Goal: Browse casually: Explore the website without a specific task or goal

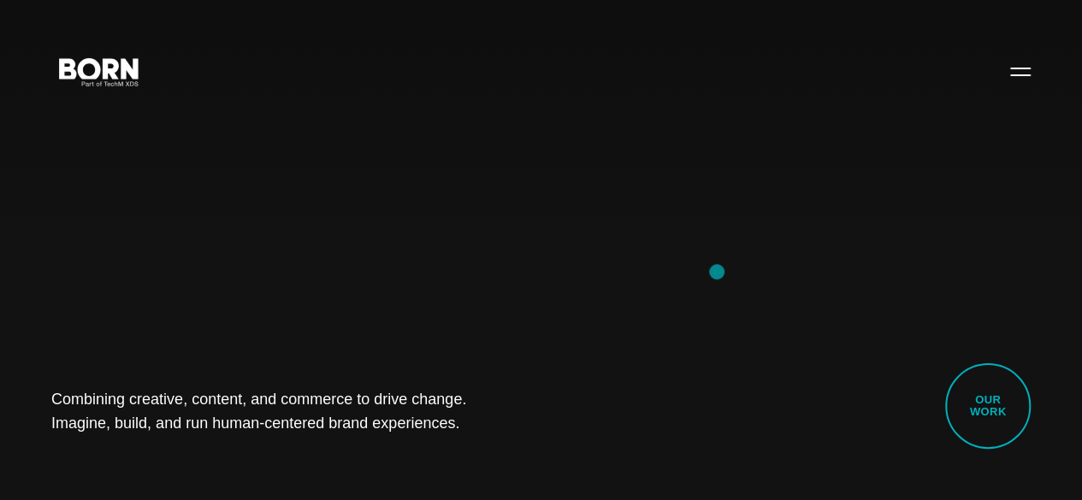
click at [717, 272] on div "Combining creative, content, and commerce to drive change. Imagine, build, and …" at bounding box center [541, 250] width 1082 height 500
drag, startPoint x: 53, startPoint y: 376, endPoint x: 450, endPoint y: 416, distance: 399.0
click at [450, 416] on div "Combining creative, content, and commerce to drive change. Imagine, build, and …" at bounding box center [541, 250] width 1082 height 500
click at [471, 423] on div "Combining creative, content, and commerce to drive change. Imagine, build, and …" at bounding box center [541, 250] width 1082 height 500
drag, startPoint x: 39, startPoint y: 371, endPoint x: 374, endPoint y: 437, distance: 340.9
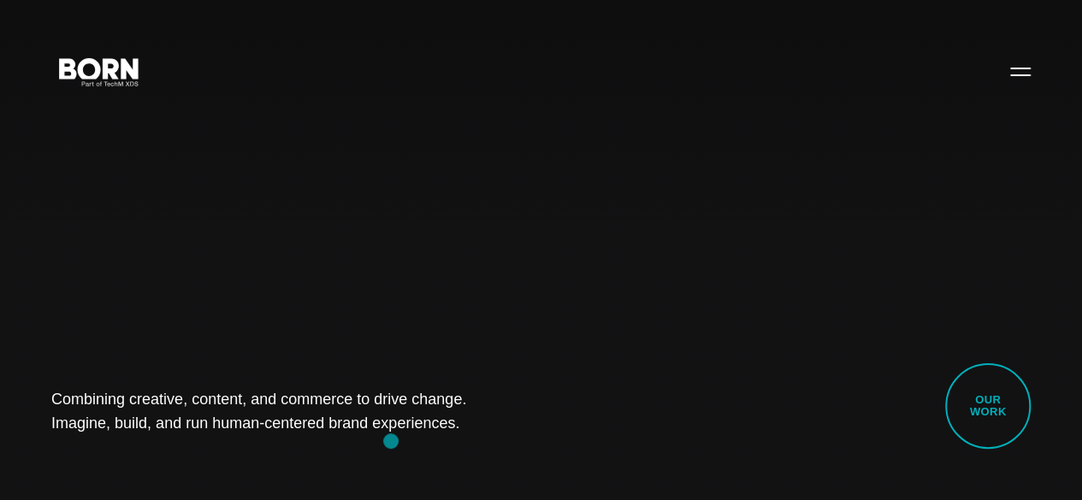
click at [374, 437] on div "Combining creative, content, and commerce to drive change. Imagine, build, and …" at bounding box center [541, 250] width 1082 height 500
click at [220, 448] on div "Combining creative, content, and commerce to drive change. Imagine, build, and …" at bounding box center [541, 250] width 1082 height 500
drag, startPoint x: 43, startPoint y: 356, endPoint x: 578, endPoint y: 474, distance: 548.4
click at [578, 474] on div "Combining creative, content, and commerce to drive change. Imagine, build, and …" at bounding box center [541, 250] width 1082 height 500
click at [238, 429] on div "Combining creative, content, and commerce to drive change. Imagine, build, and …" at bounding box center [541, 250] width 1082 height 500
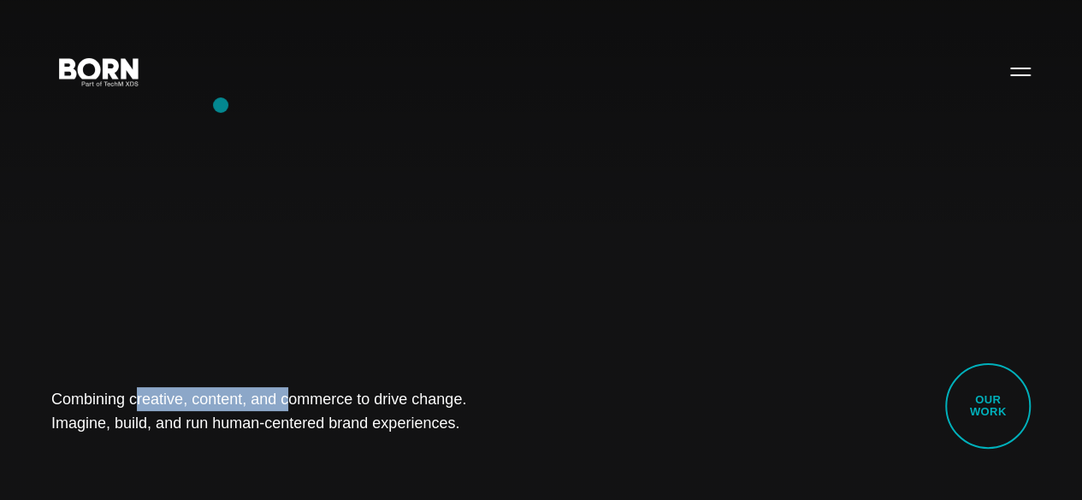
drag, startPoint x: 54, startPoint y: 80, endPoint x: 221, endPoint y: 105, distance: 168.8
click at [221, 105] on div "Combining creative, content, and commerce to drive change. Imagine, build, and …" at bounding box center [541, 250] width 1082 height 500
click at [212, 323] on div "Combining creative, content, and commerce to drive change. Imagine, build, and …" at bounding box center [541, 250] width 1082 height 500
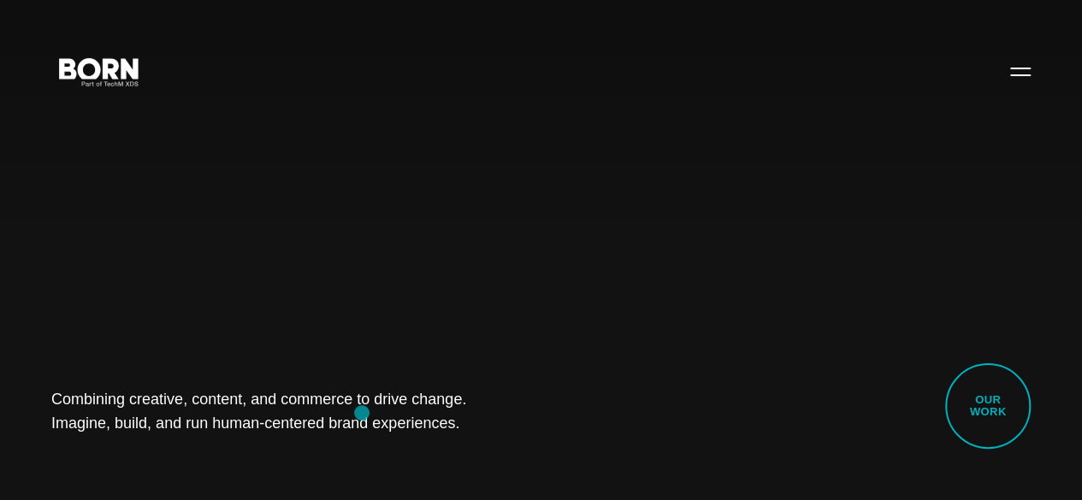
drag, startPoint x: 33, startPoint y: 376, endPoint x: 364, endPoint y: 415, distance: 333.4
click at [364, 415] on div "Combining creative, content, and commerce to drive change. Imagine, build, and …" at bounding box center [541, 250] width 1082 height 500
click at [154, 453] on div "Combining creative, content, and commerce to drive change. Imagine, build, and …" at bounding box center [541, 250] width 1082 height 500
drag, startPoint x: 44, startPoint y: 367, endPoint x: 443, endPoint y: 453, distance: 407.9
click at [443, 453] on div "Combining creative, content, and commerce to drive change. Imagine, build, and …" at bounding box center [541, 250] width 1082 height 500
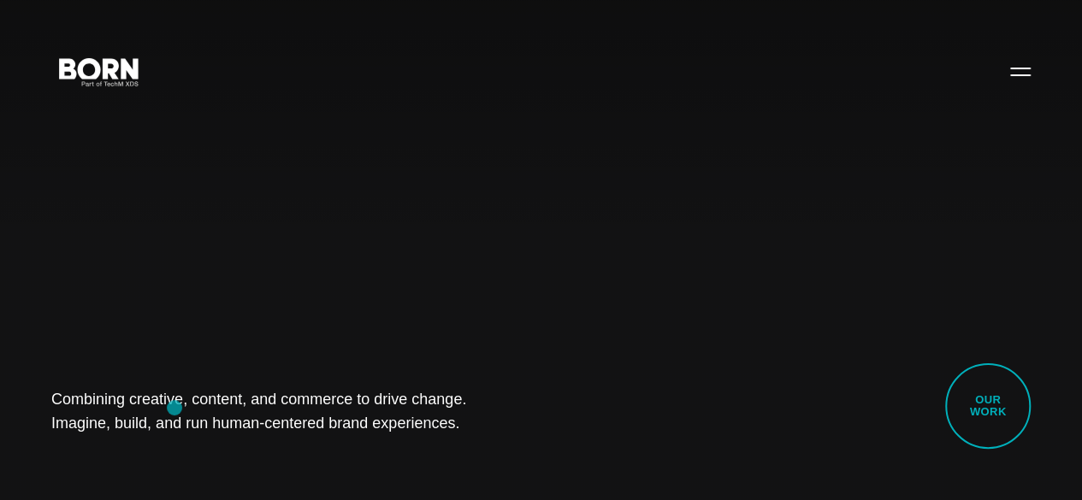
click at [178, 405] on h1 "Combining creative, content, and commerce to drive change. Imagine, build, and …" at bounding box center [269, 412] width 436 height 48
drag, startPoint x: 128, startPoint y: 386, endPoint x: 417, endPoint y: 437, distance: 293.7
click at [417, 437] on div "Combining creative, content, and commerce to drive change. Imagine, build, and …" at bounding box center [541, 250] width 1082 height 500
click at [242, 438] on div "Combining creative, content, and commerce to drive change. Imagine, build, and …" at bounding box center [541, 250] width 1082 height 500
drag, startPoint x: 64, startPoint y: 388, endPoint x: 416, endPoint y: 417, distance: 352.9
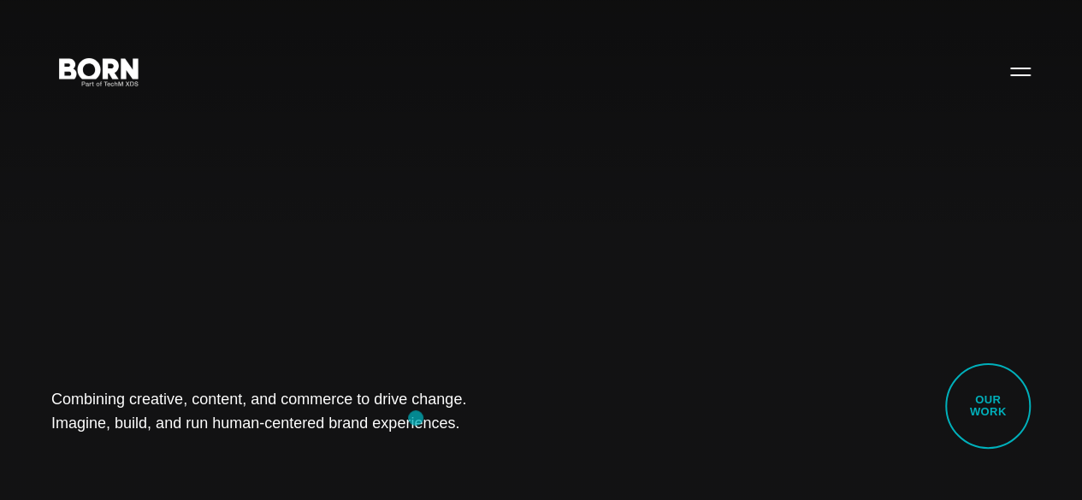
click at [416, 417] on div "Combining creative, content, and commerce to drive change. Imagine, build, and …" at bounding box center [541, 250] width 1082 height 500
click at [175, 451] on div "Combining creative, content, and commerce to drive change. Imagine, build, and …" at bounding box center [541, 250] width 1082 height 500
drag, startPoint x: 55, startPoint y: 382, endPoint x: 394, endPoint y: 451, distance: 345.6
click at [394, 451] on div "Combining creative, content, and commerce to drive change. Imagine, build, and …" at bounding box center [541, 250] width 1082 height 500
click at [182, 441] on div "Combining creative, content, and commerce to drive change. Imagine, build, and …" at bounding box center [541, 250] width 1082 height 500
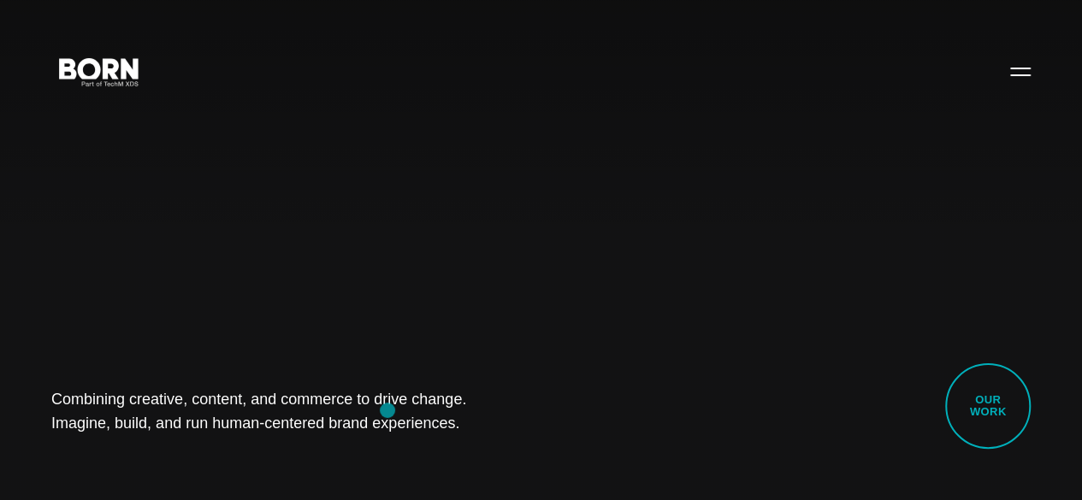
drag, startPoint x: 19, startPoint y: 376, endPoint x: 386, endPoint y: 411, distance: 368.6
click at [386, 411] on div "Combining creative, content, and commerce to drive change. Imagine, build, and …" at bounding box center [541, 250] width 1082 height 500
click at [243, 451] on div "Combining creative, content, and commerce to drive change. Imagine, build, and …" at bounding box center [541, 250] width 1082 height 500
drag, startPoint x: 55, startPoint y: 382, endPoint x: 418, endPoint y: 491, distance: 379.7
click at [418, 491] on div "Combining creative, content, and commerce to drive change. Imagine, build, and …" at bounding box center [541, 250] width 1082 height 500
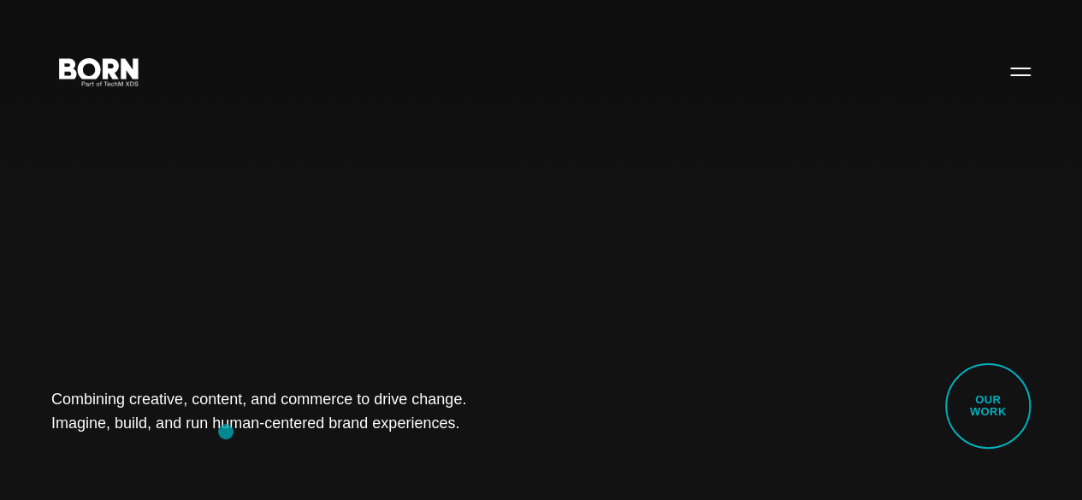
click at [226, 432] on div "Combining creative, content, and commerce to drive change. Imagine, build, and …" at bounding box center [541, 250] width 1082 height 500
drag, startPoint x: 29, startPoint y: 389, endPoint x: 427, endPoint y: 417, distance: 398.8
click at [427, 417] on div "Combining creative, content, and commerce to drive change. Imagine, build, and …" at bounding box center [541, 250] width 1082 height 500
click at [427, 417] on h1 "Combining creative, content, and commerce to drive change. Imagine, build, and …" at bounding box center [269, 412] width 436 height 48
drag, startPoint x: 69, startPoint y: 388, endPoint x: 406, endPoint y: 447, distance: 342.2
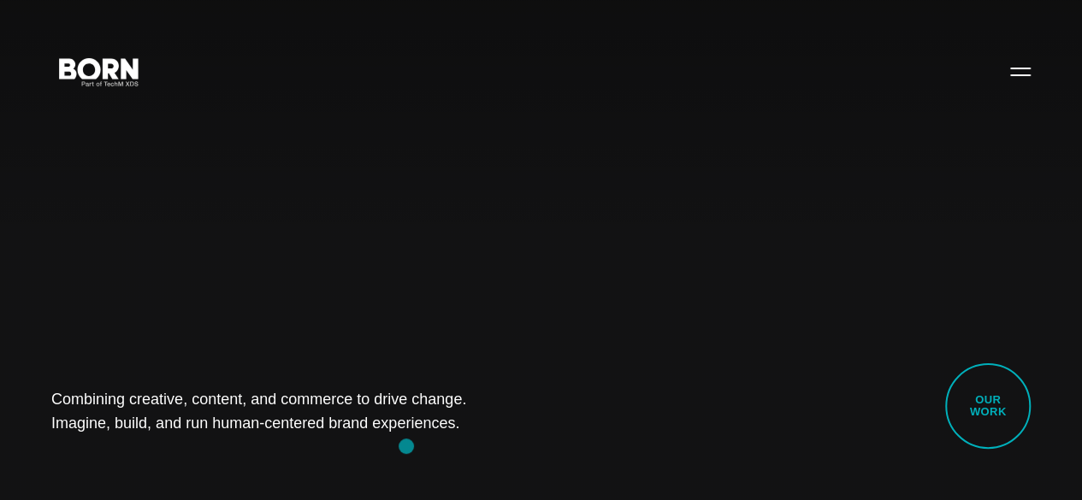
click at [406, 447] on div "Combining creative, content, and commerce to drive change. Imagine, build, and …" at bounding box center [541, 250] width 1082 height 500
click at [139, 443] on div "Combining creative, content, and commerce to drive change. Imagine, build, and …" at bounding box center [541, 250] width 1082 height 500
drag, startPoint x: 51, startPoint y: 369, endPoint x: 388, endPoint y: 443, distance: 345.2
click at [388, 443] on div "Combining creative, content, and commerce to drive change. Imagine, build, and …" at bounding box center [541, 250] width 1082 height 500
click at [208, 444] on div "Combining creative, content, and commerce to drive change. Imagine, build, and …" at bounding box center [541, 250] width 1082 height 500
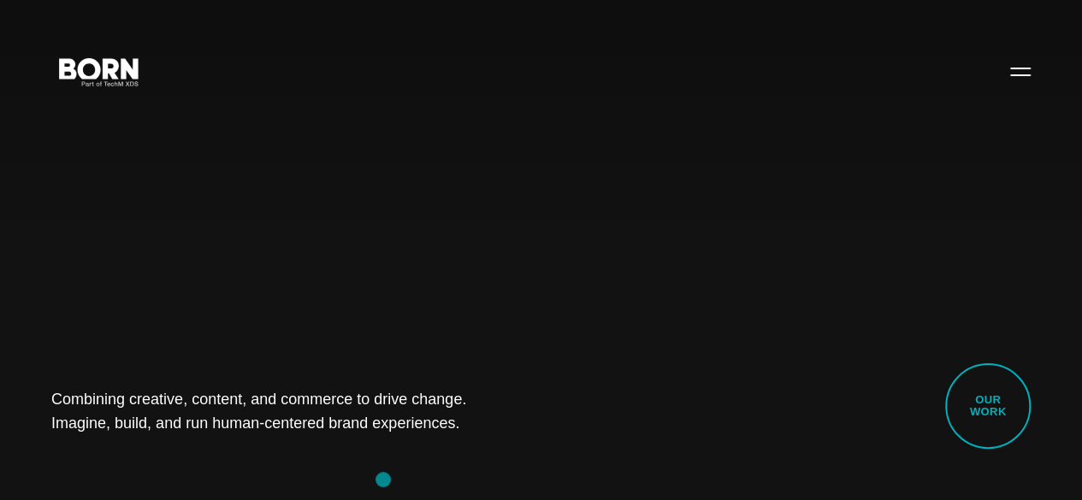
drag, startPoint x: 84, startPoint y: 398, endPoint x: 384, endPoint y: 478, distance: 310.9
click at [384, 478] on div "Combining creative, content, and commerce to drive change. Imagine, build, and …" at bounding box center [541, 250] width 1082 height 500
click at [192, 441] on div "Combining creative, content, and commerce to drive change. Imagine, build, and …" at bounding box center [541, 250] width 1082 height 500
drag, startPoint x: 48, startPoint y: 382, endPoint x: 513, endPoint y: 447, distance: 470.0
click at [513, 447] on div "Combining creative, content, and commerce to drive change. Imagine, build, and …" at bounding box center [541, 250] width 1082 height 500
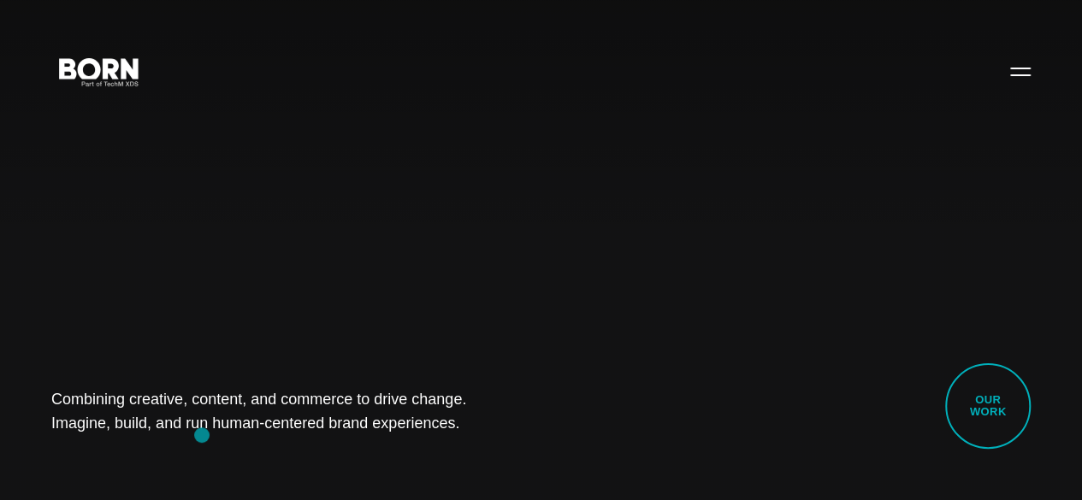
click at [202, 435] on div "Combining creative, content, and commerce to drive change. Imagine, build, and …" at bounding box center [541, 250] width 1082 height 500
drag, startPoint x: 63, startPoint y: 383, endPoint x: 423, endPoint y: 430, distance: 363.2
click at [423, 430] on div "Combining creative, content, and commerce to drive change. Imagine, build, and …" at bounding box center [541, 250] width 1082 height 500
click at [169, 431] on div "Combining creative, content, and commerce to drive change. Imagine, build, and …" at bounding box center [541, 250] width 1082 height 500
drag, startPoint x: 54, startPoint y: 385, endPoint x: 466, endPoint y: 425, distance: 414.3
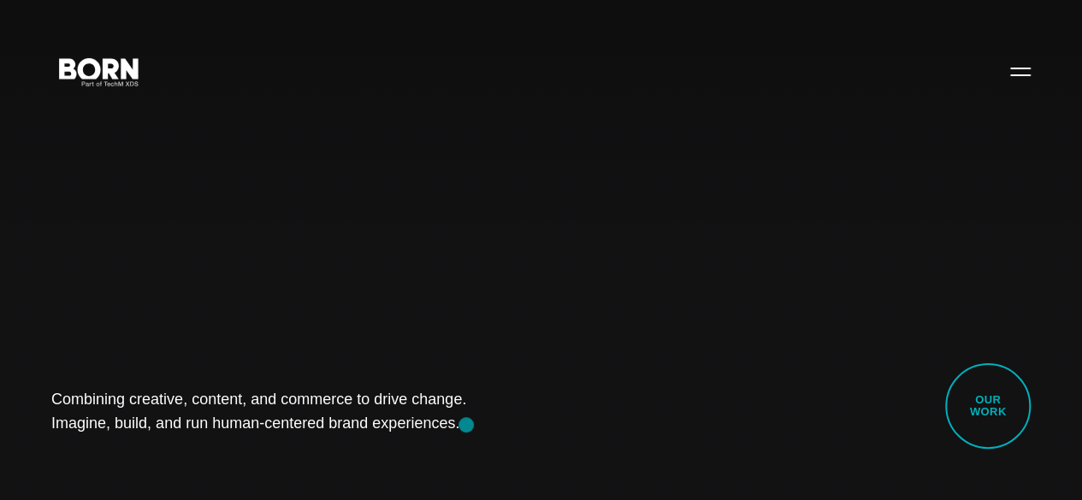
click at [466, 425] on div "Combining creative, content, and commerce to drive change. Imagine, build, and …" at bounding box center [541, 250] width 1082 height 500
click at [150, 449] on div "Combining creative, content, and commerce to drive change. Imagine, build, and …" at bounding box center [541, 250] width 1082 height 500
drag, startPoint x: 48, startPoint y: 369, endPoint x: 441, endPoint y: 443, distance: 399.7
click at [441, 443] on div "Combining creative, content, and commerce to drive change. Imagine, build, and …" at bounding box center [541, 250] width 1082 height 500
click at [252, 435] on div "Combining creative, content, and commerce to drive change. Imagine, build, and …" at bounding box center [541, 250] width 1082 height 500
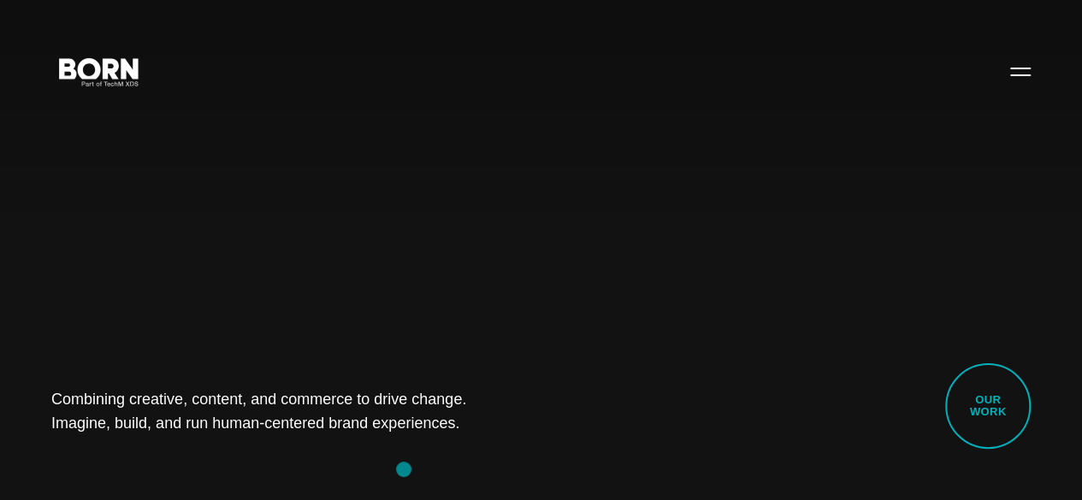
drag, startPoint x: 47, startPoint y: 391, endPoint x: 404, endPoint y: 468, distance: 365.0
click at [404, 468] on div "Combining creative, content, and commerce to drive change. Imagine, build, and …" at bounding box center [541, 250] width 1082 height 500
click at [190, 441] on div "Combining creative, content, and commerce to drive change. Imagine, build, and …" at bounding box center [541, 250] width 1082 height 500
drag, startPoint x: 33, startPoint y: 382, endPoint x: 392, endPoint y: 462, distance: 367.2
click at [392, 462] on div "Combining creative, content, and commerce to drive change. Imagine, build, and …" at bounding box center [541, 250] width 1082 height 500
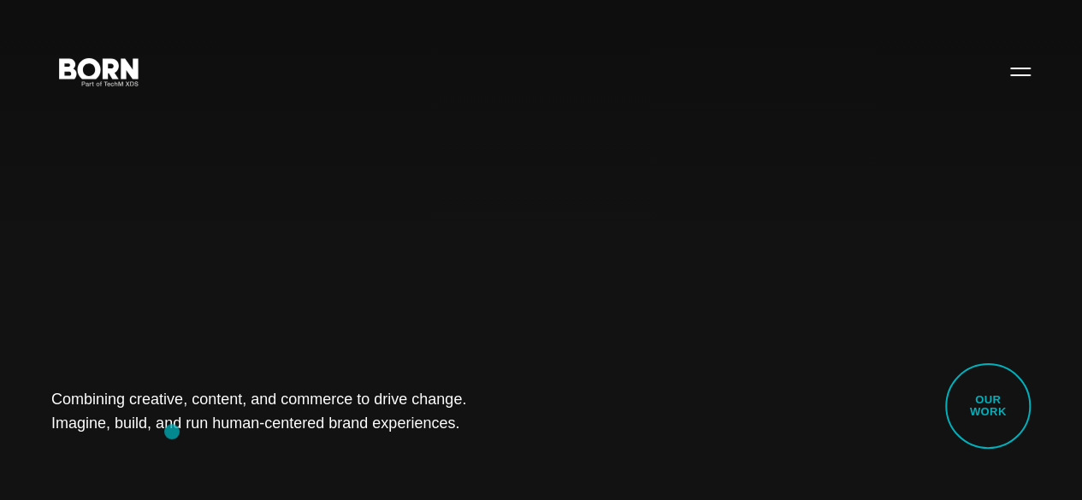
click at [172, 432] on div "Combining creative, content, and commerce to drive change. Imagine, build, and …" at bounding box center [541, 250] width 1082 height 500
drag, startPoint x: 54, startPoint y: 379, endPoint x: 397, endPoint y: 441, distance: 348.7
click at [397, 441] on div "Combining creative, content, and commerce to drive change. Imagine, build, and …" at bounding box center [541, 250] width 1082 height 500
click at [201, 444] on div "Combining creative, content, and commerce to drive change. Imagine, build, and …" at bounding box center [541, 250] width 1082 height 500
drag, startPoint x: 41, startPoint y: 376, endPoint x: 500, endPoint y: 463, distance: 467.6
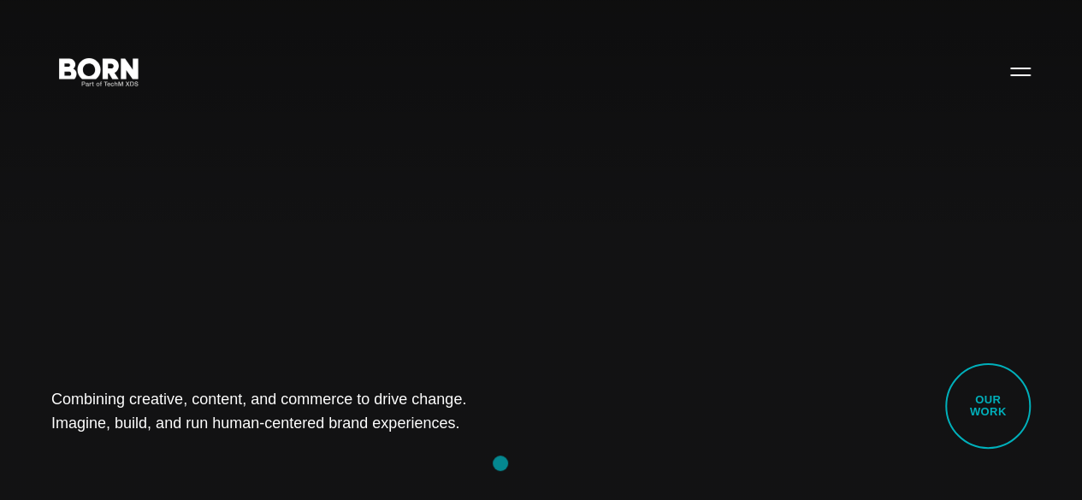
click at [500, 463] on div "Combining creative, content, and commerce to drive change. Imagine, build, and …" at bounding box center [541, 250] width 1082 height 500
click at [192, 444] on div "Combining creative, content, and commerce to drive change. Imagine, build, and …" at bounding box center [541, 250] width 1082 height 500
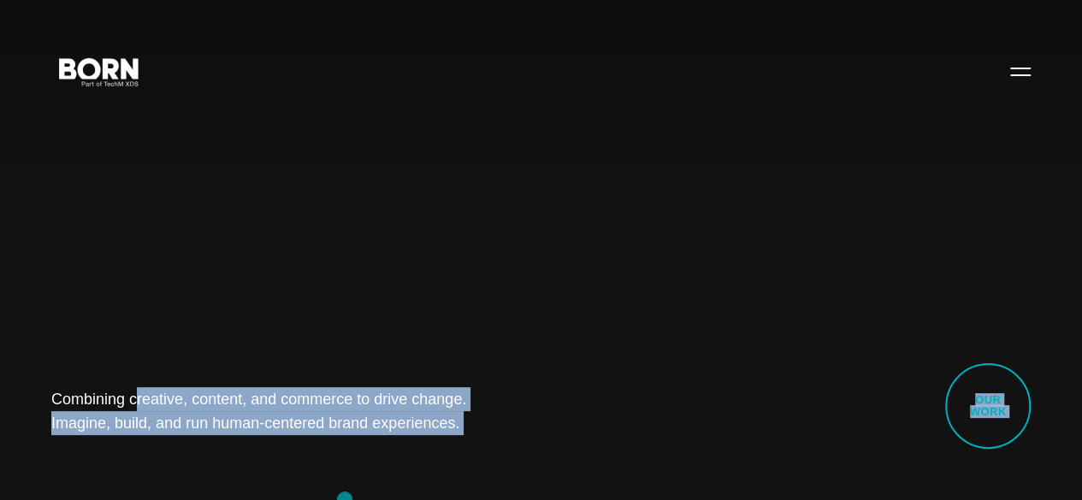
drag, startPoint x: 53, startPoint y: 373, endPoint x: 390, endPoint y: 524, distance: 369.5
click at [170, 446] on div "Combining creative, content, and commerce to drive change. Imagine, build, and …" at bounding box center [541, 250] width 1082 height 500
drag, startPoint x: 77, startPoint y: 396, endPoint x: 597, endPoint y: 441, distance: 522.1
click at [597, 441] on div "Combining creative, content, and commerce to drive change. Imagine, build, and …" at bounding box center [541, 250] width 1082 height 500
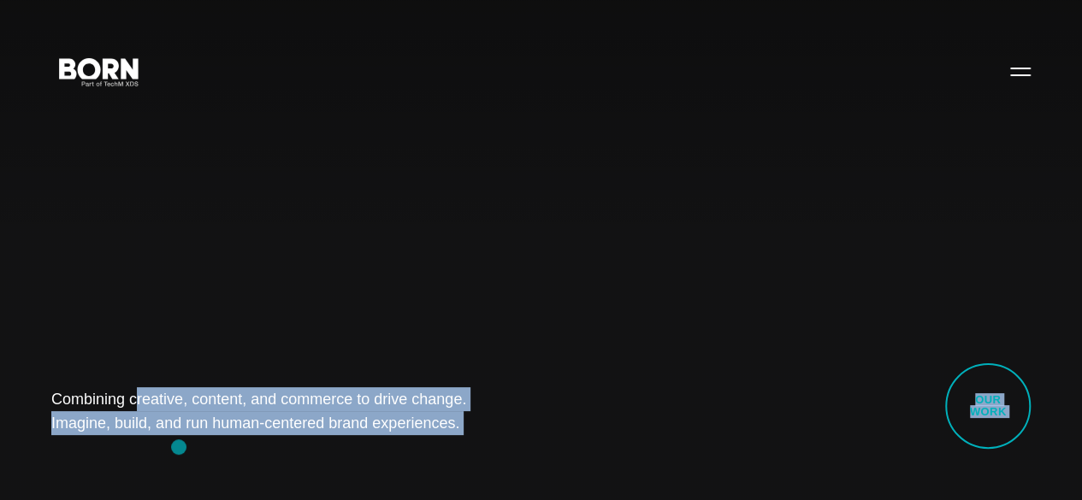
click at [179, 447] on div "Combining creative, content, and commerce to drive change. Imagine, build, and …" at bounding box center [541, 250] width 1082 height 500
drag, startPoint x: 62, startPoint y: 377, endPoint x: 464, endPoint y: 423, distance: 403.9
click at [464, 423] on div "Combining creative, content, and commerce to drive change. Imagine, build, and …" at bounding box center [541, 250] width 1082 height 500
click at [192, 463] on div "Combining creative, content, and commerce to drive change. Imagine, build, and …" at bounding box center [541, 250] width 1082 height 500
drag, startPoint x: 19, startPoint y: 369, endPoint x: 517, endPoint y: 438, distance: 502.7
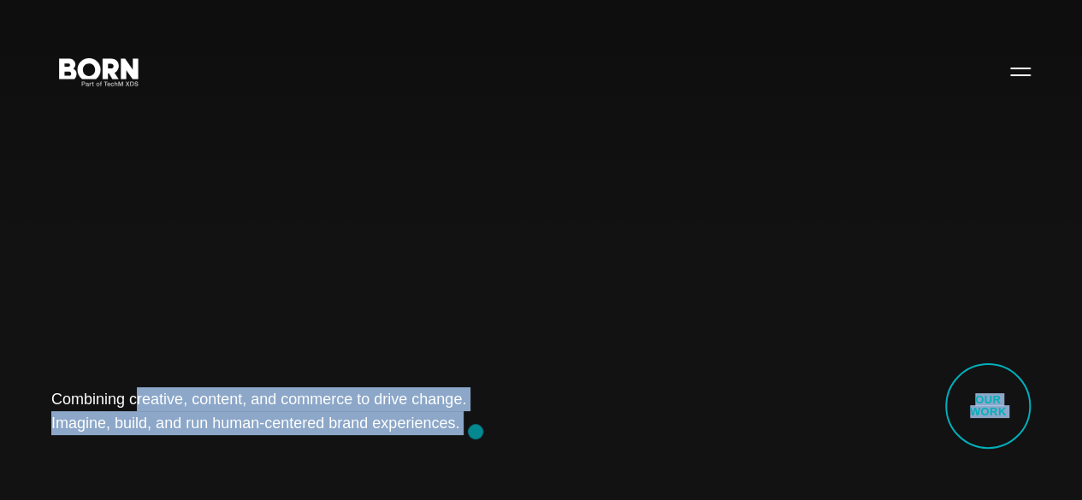
click at [517, 438] on div "Combining creative, content, and commerce to drive change. Imagine, build, and …" at bounding box center [541, 250] width 1082 height 500
click at [248, 442] on div "Combining creative, content, and commerce to drive change. Imagine, build, and …" at bounding box center [541, 250] width 1082 height 500
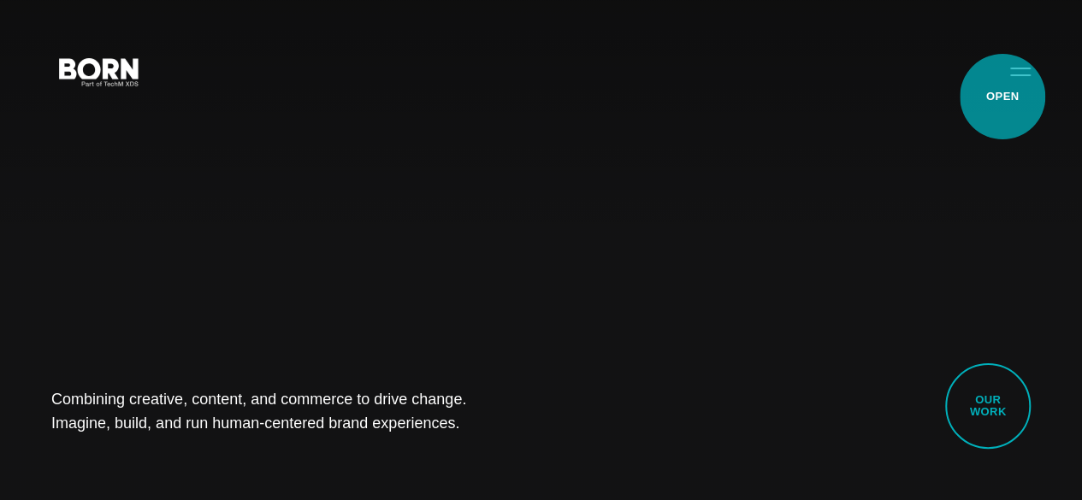
click at [1002, 89] on button "Primary Menu" at bounding box center [1020, 71] width 41 height 36
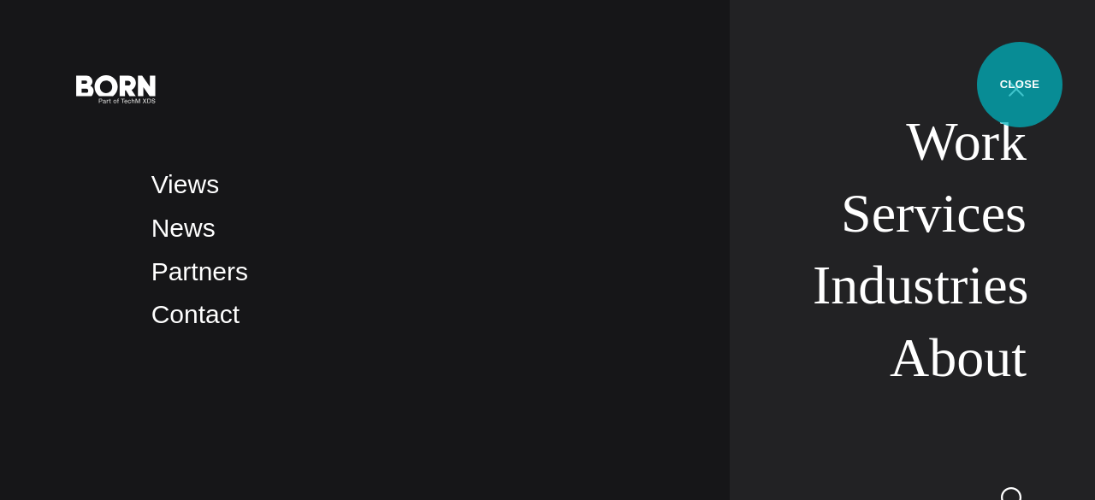
click at [1020, 85] on button "Primary Menu" at bounding box center [1016, 88] width 41 height 36
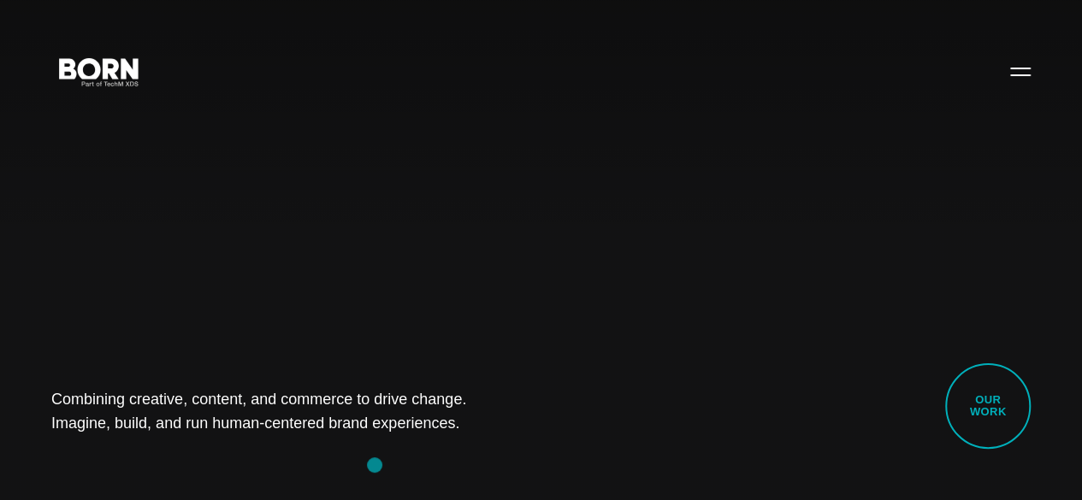
drag, startPoint x: 67, startPoint y: 377, endPoint x: 375, endPoint y: 466, distance: 320.6
click at [375, 466] on div "Combining creative, content, and commerce to drive change. Imagine, build, and …" at bounding box center [541, 250] width 1082 height 500
click at [183, 441] on div "Combining creative, content, and commerce to drive change. Imagine, build, and …" at bounding box center [541, 250] width 1082 height 500
drag, startPoint x: 43, startPoint y: 374, endPoint x: 470, endPoint y: 447, distance: 433.2
click at [470, 447] on div "Combining creative, content, and commerce to drive change. Imagine, build, and …" at bounding box center [541, 250] width 1082 height 500
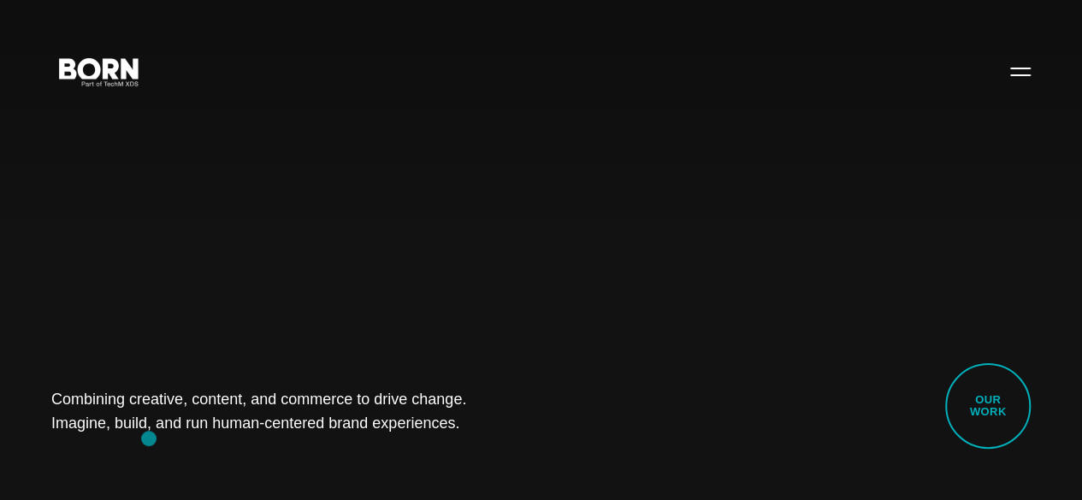
click at [149, 439] on div "Combining creative, content, and commerce to drive change. Imagine, build, and …" at bounding box center [541, 250] width 1082 height 500
drag, startPoint x: 39, startPoint y: 363, endPoint x: 496, endPoint y: 456, distance: 466.3
click at [496, 456] on div "Combining creative, content, and commerce to drive change. Imagine, build, and …" at bounding box center [541, 250] width 1082 height 500
click at [165, 436] on div "Combining creative, content, and commerce to drive change. Imagine, build, and …" at bounding box center [541, 250] width 1082 height 500
